Goal: Task Accomplishment & Management: Complete application form

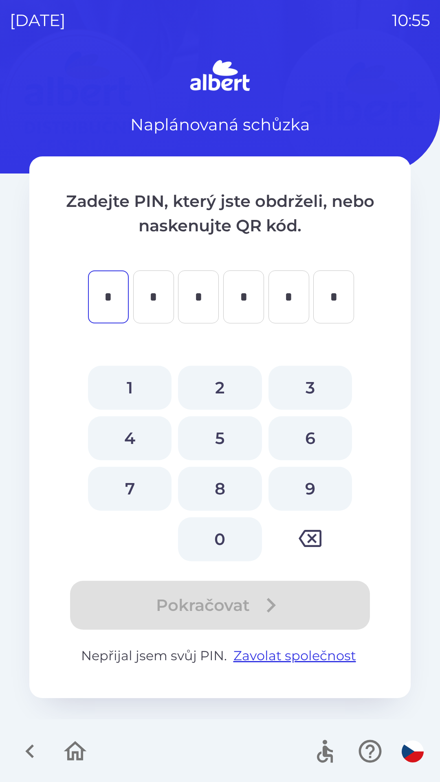
click at [15, 741] on button "button" at bounding box center [30, 751] width 34 height 34
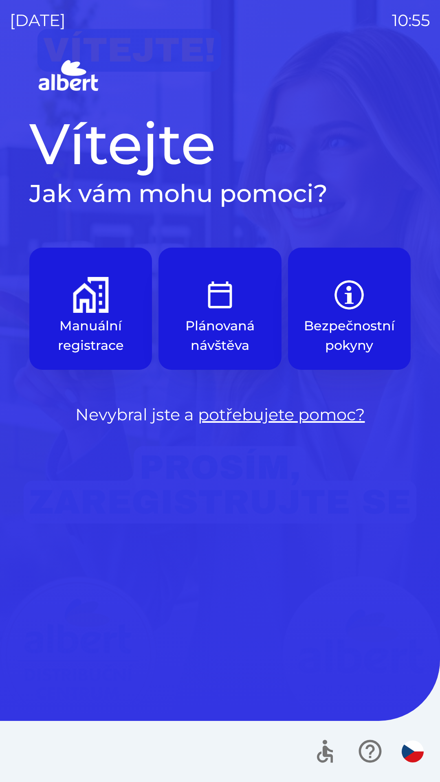
click at [209, 315] on button "Plánovaná návštěva" at bounding box center [219, 309] width 123 height 122
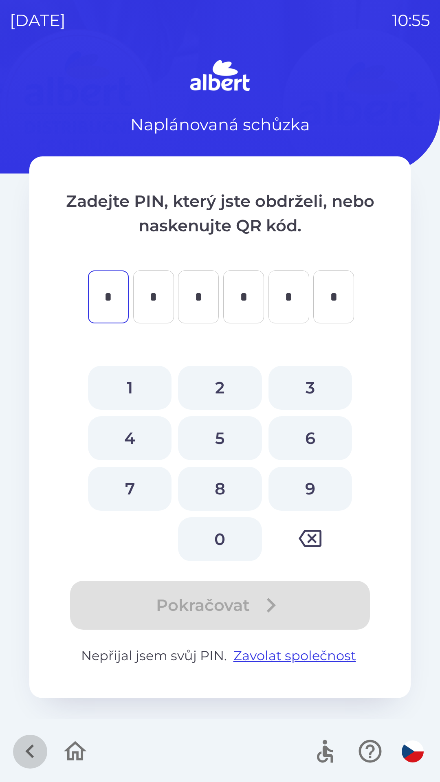
click at [31, 748] on icon "button" at bounding box center [29, 751] width 9 height 14
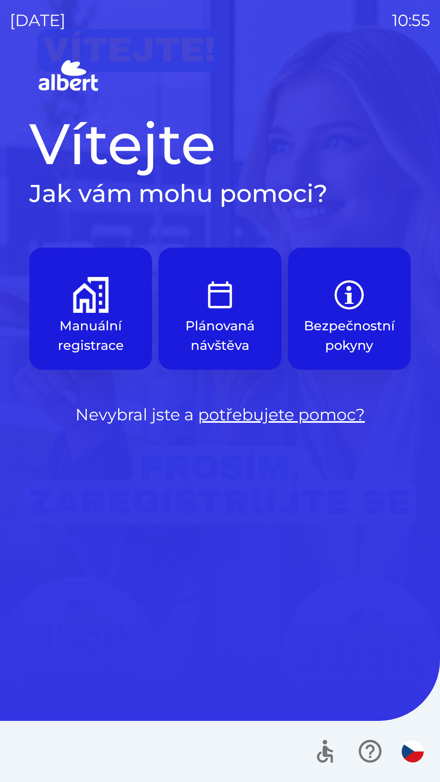
click at [90, 316] on p "Manuální registrace" at bounding box center [90, 335] width 83 height 39
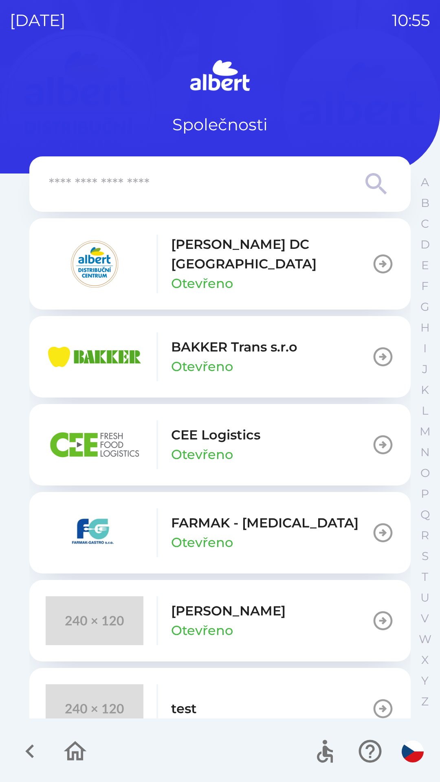
click at [175, 343] on p "BAKKER Trans s.r.o" at bounding box center [234, 347] width 126 height 20
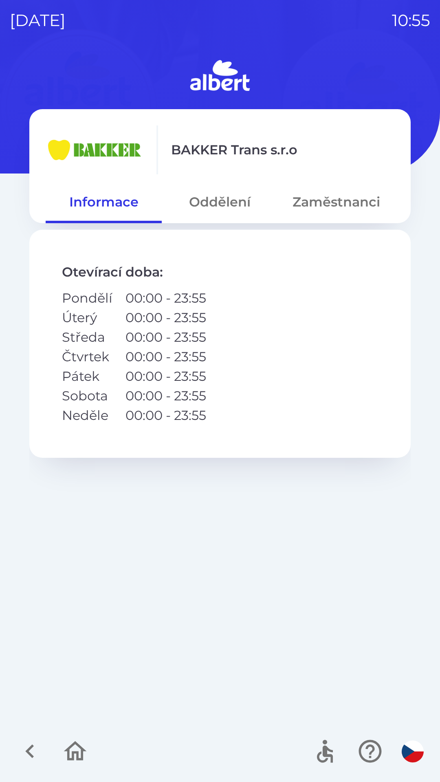
click at [307, 208] on button "Zaměstnanci" at bounding box center [336, 201] width 116 height 29
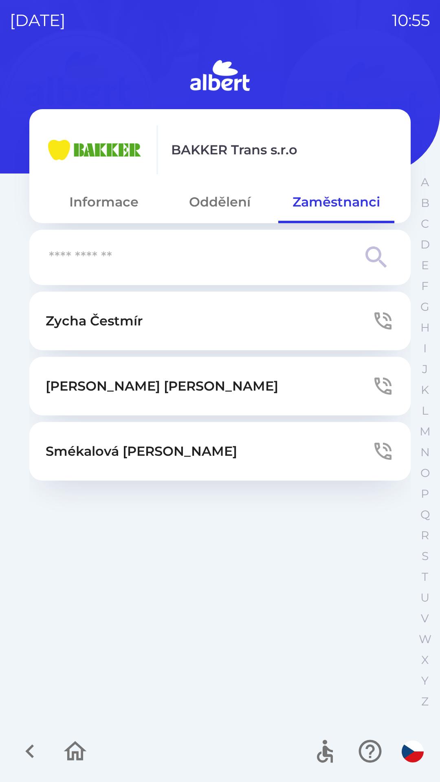
click at [118, 386] on p "[PERSON_NAME]" at bounding box center [162, 386] width 232 height 20
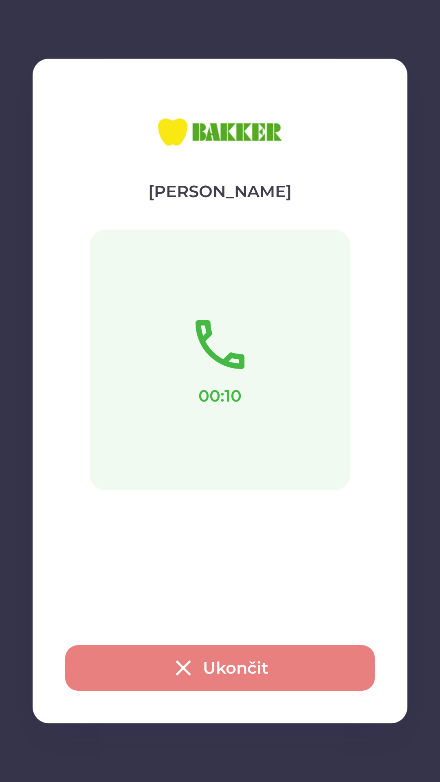
click at [187, 670] on icon "button" at bounding box center [183, 668] width 26 height 26
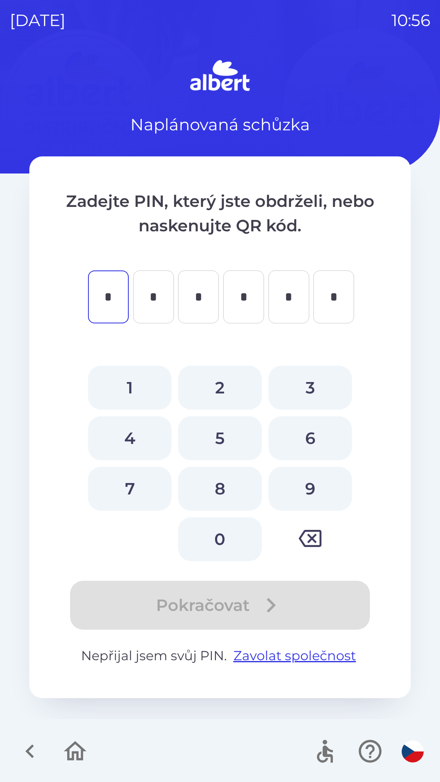
click at [22, 746] on icon "button" at bounding box center [29, 750] width 27 height 27
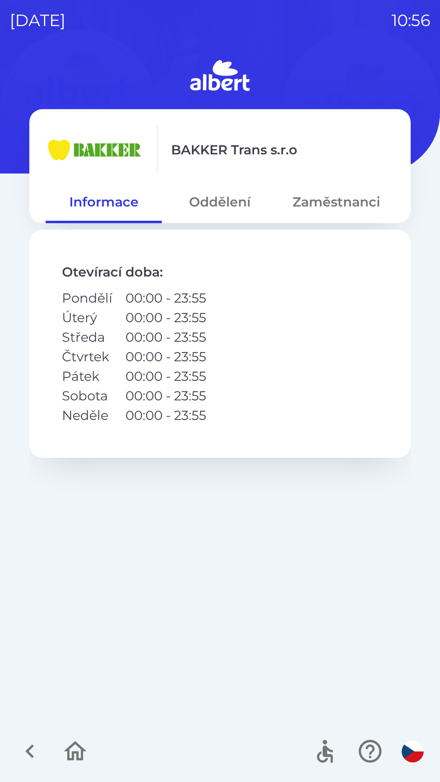
click at [303, 200] on button "Zaměstnanci" at bounding box center [336, 201] width 116 height 29
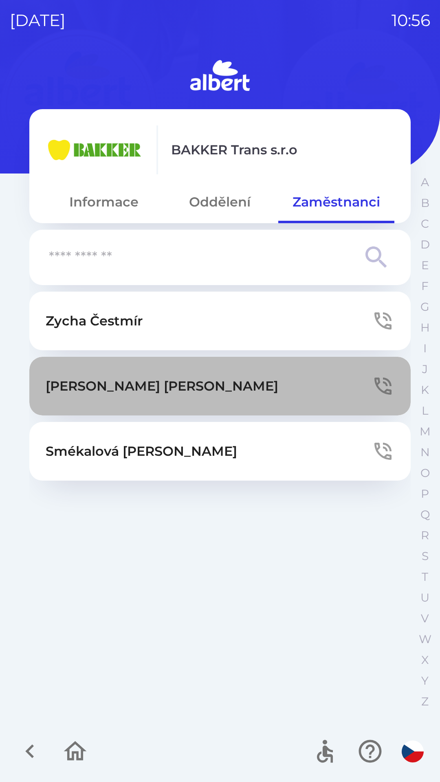
click at [56, 383] on p "[PERSON_NAME]" at bounding box center [162, 386] width 232 height 20
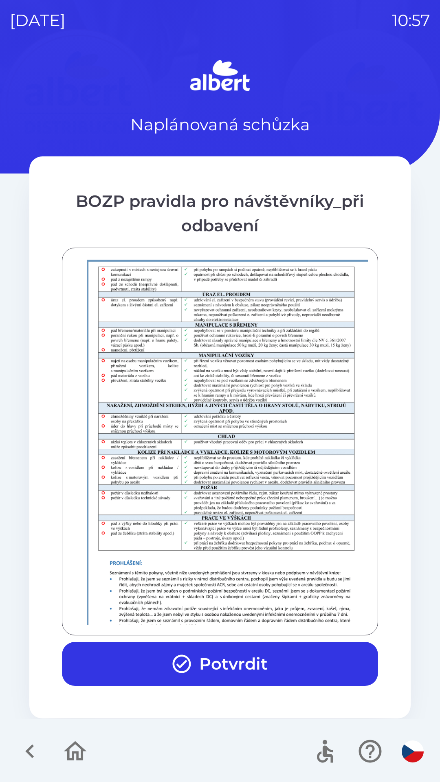
scroll to position [572, 0]
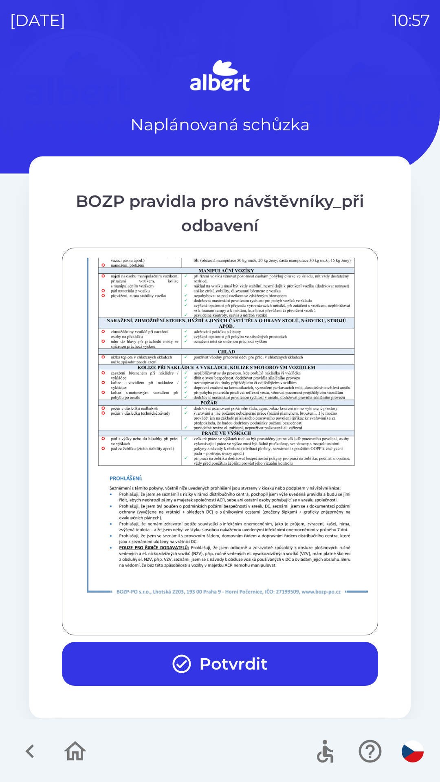
click at [221, 651] on button "Potvrdit" at bounding box center [220, 664] width 316 height 44
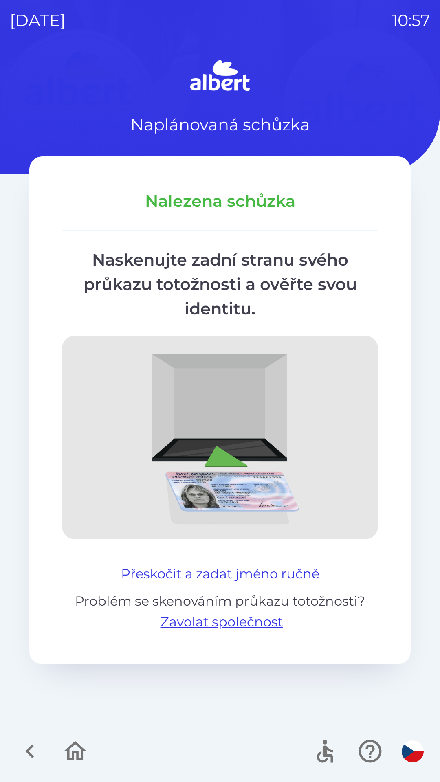
click at [274, 565] on button "Přeskočit a zadat jméno ručně" at bounding box center [220, 574] width 205 height 20
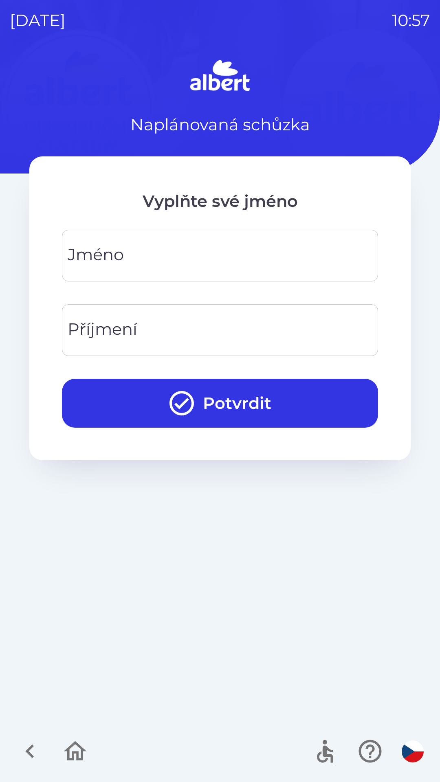
click at [126, 252] on input "Jméno" at bounding box center [220, 255] width 296 height 32
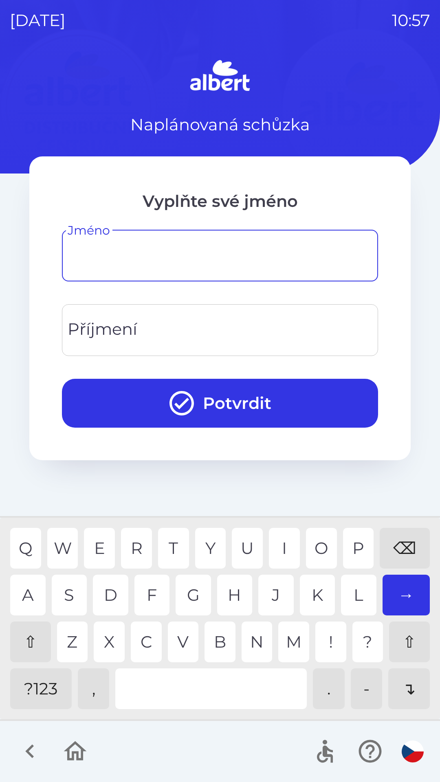
click at [29, 638] on div "⇧" at bounding box center [30, 641] width 41 height 41
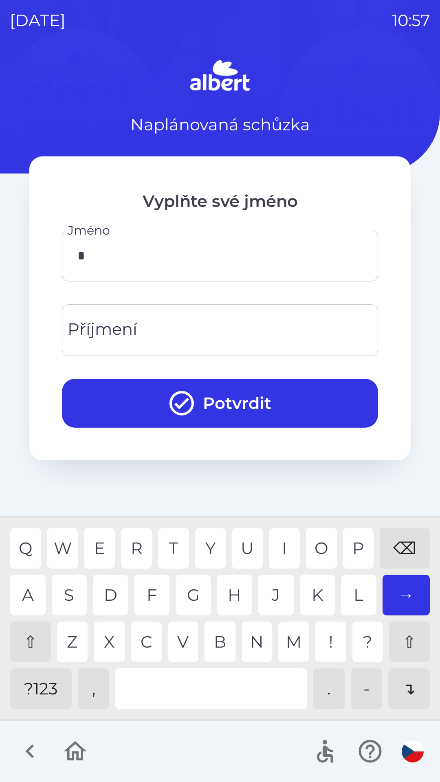
click at [132, 543] on div "R" at bounding box center [136, 548] width 31 height 41
click at [314, 543] on div "O" at bounding box center [321, 548] width 31 height 41
type input "*****"
click at [174, 322] on input "Příjmení" at bounding box center [220, 330] width 296 height 32
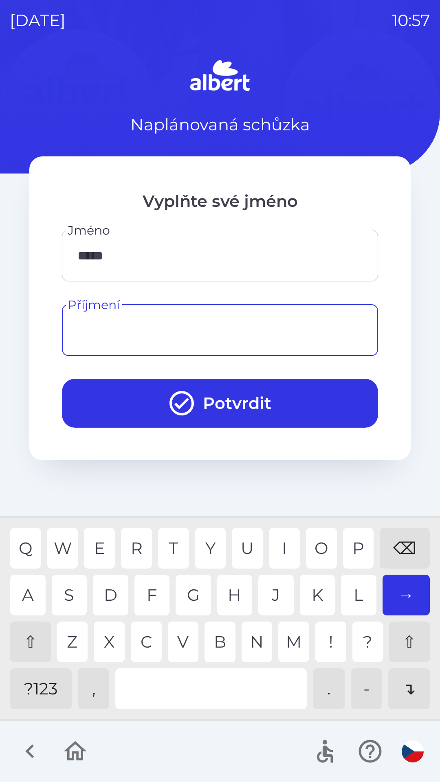
click at [32, 630] on div "⇧" at bounding box center [30, 641] width 41 height 41
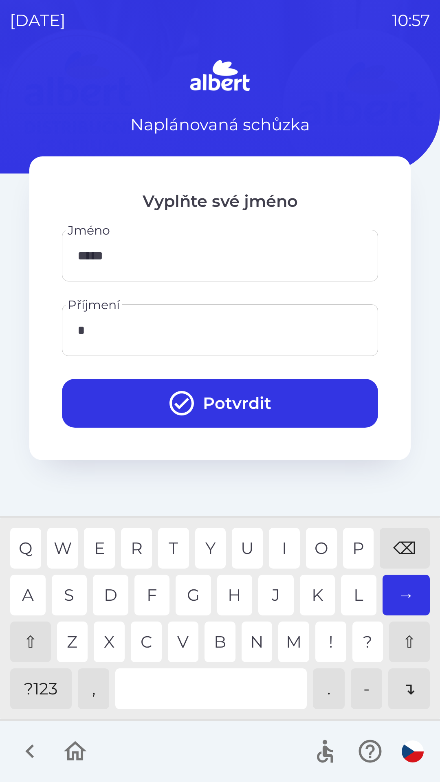
click at [313, 584] on div "K" at bounding box center [317, 595] width 35 height 41
click at [320, 542] on div "O" at bounding box center [321, 548] width 31 height 41
click at [30, 591] on div "A" at bounding box center [27, 595] width 35 height 41
type input "*****"
click at [215, 400] on button "Potvrdit" at bounding box center [220, 403] width 316 height 49
